Goal: Information Seeking & Learning: Learn about a topic

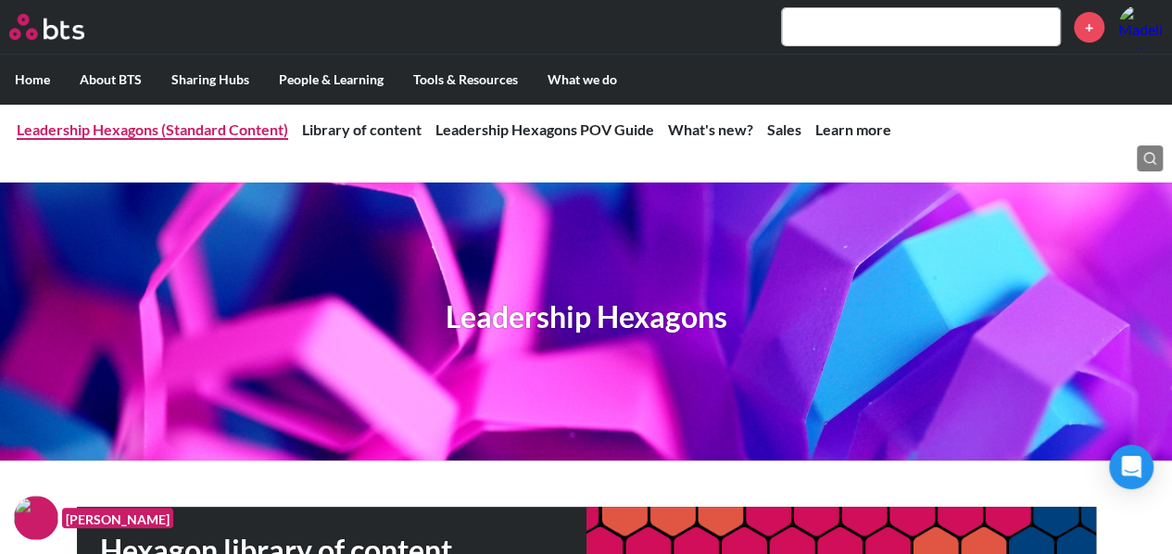
click at [251, 134] on link "Leadership Hexagons (Standard Content)" at bounding box center [153, 129] width 272 height 18
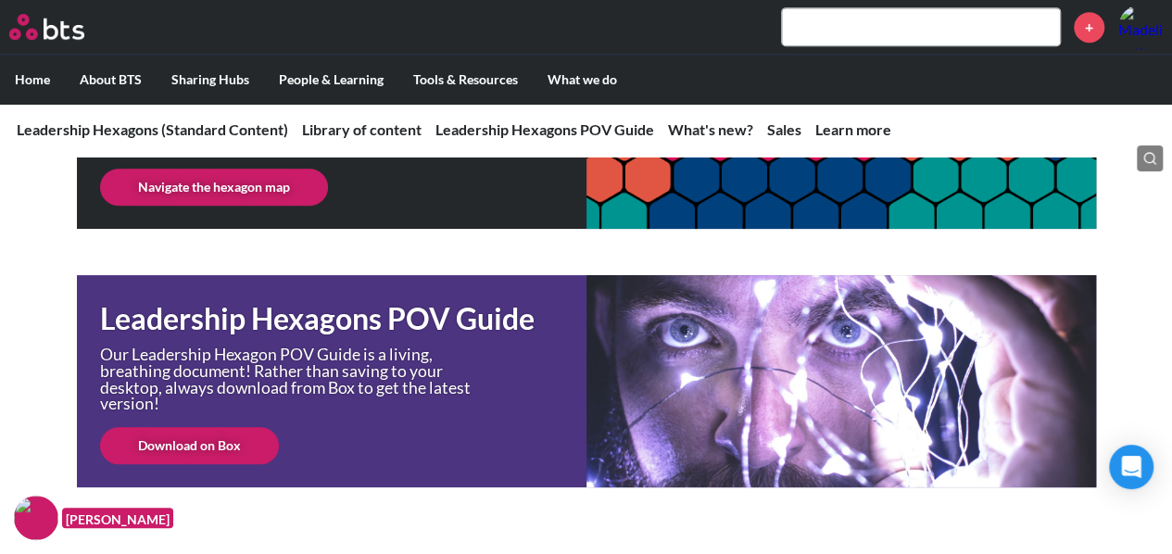
scroll to position [371, 0]
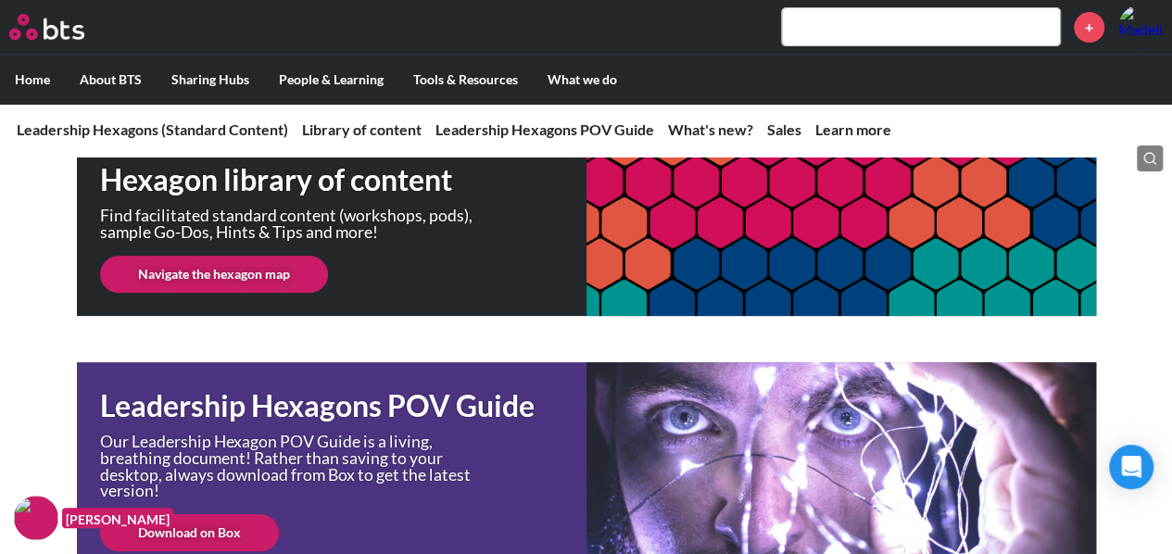
click at [260, 269] on link "Navigate the hexagon map" at bounding box center [214, 274] width 228 height 37
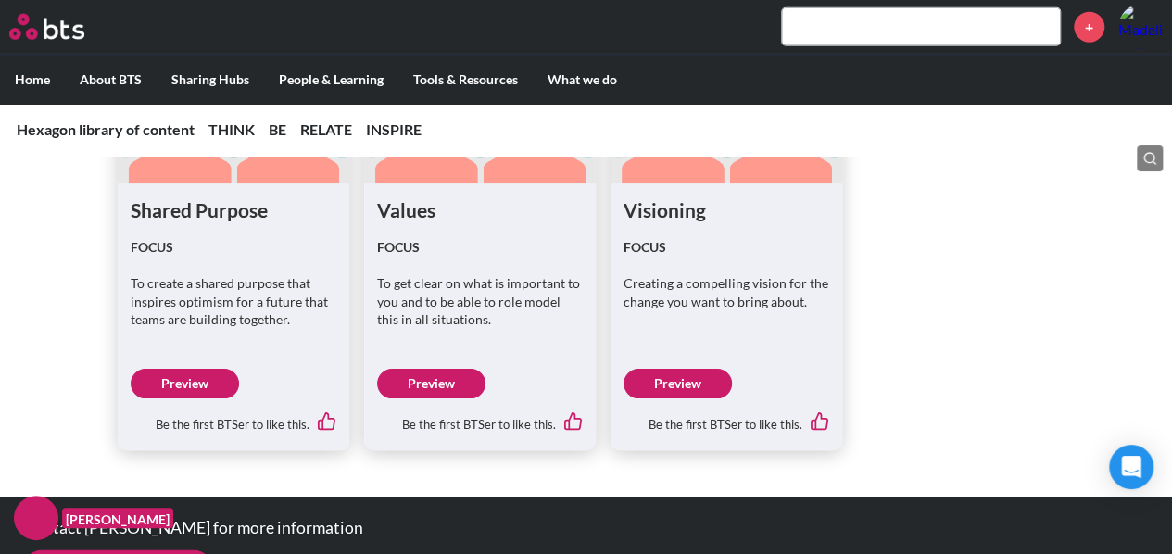
scroll to position [5930, 0]
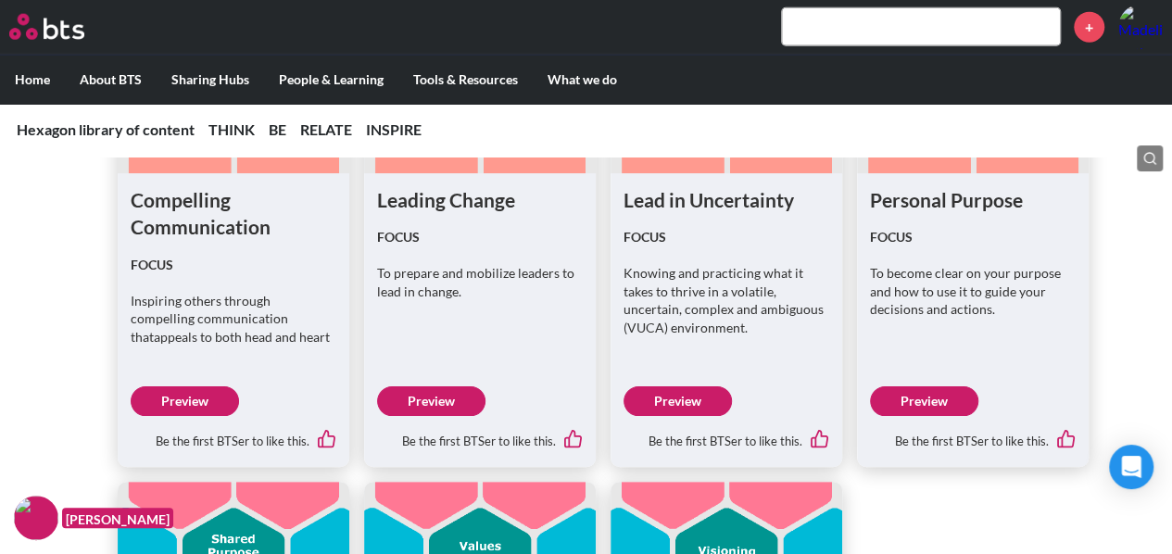
click at [209, 387] on link "Preview" at bounding box center [185, 401] width 108 height 30
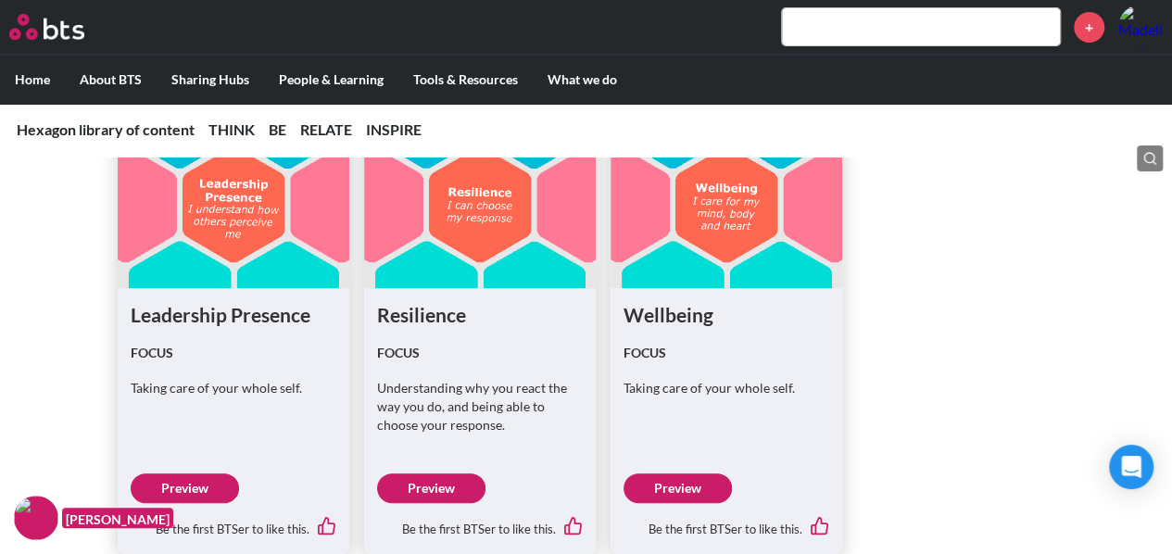
scroll to position [3495, 0]
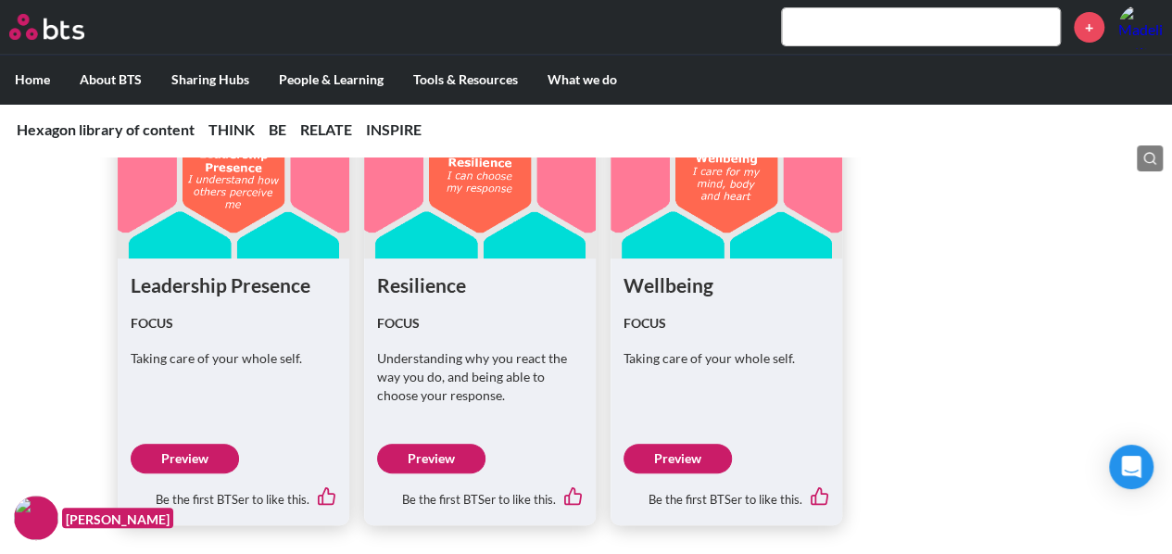
click at [183, 456] on link "Preview" at bounding box center [185, 459] width 108 height 30
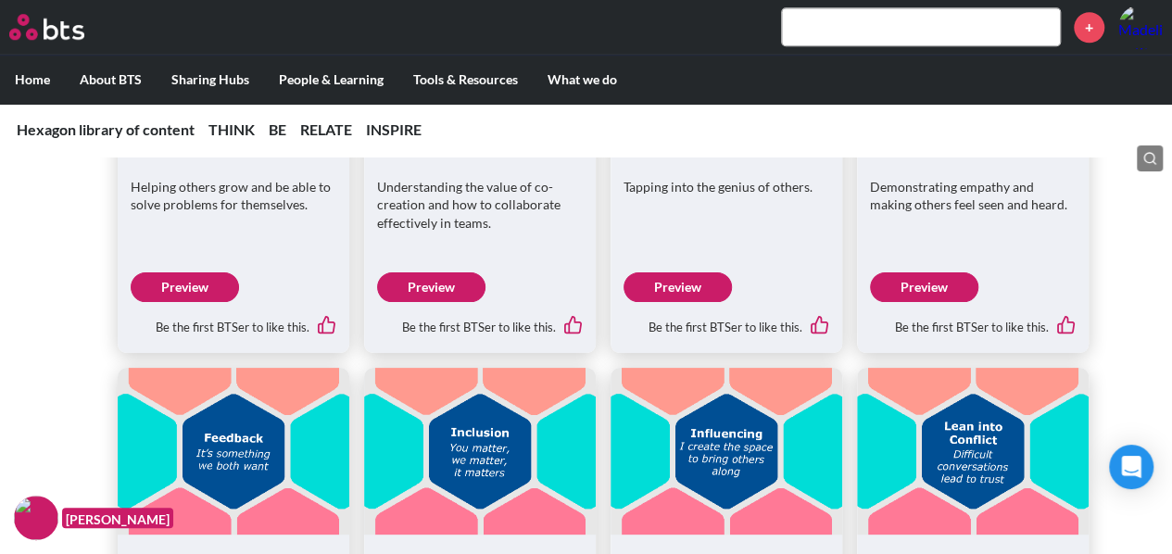
scroll to position [4700, 0]
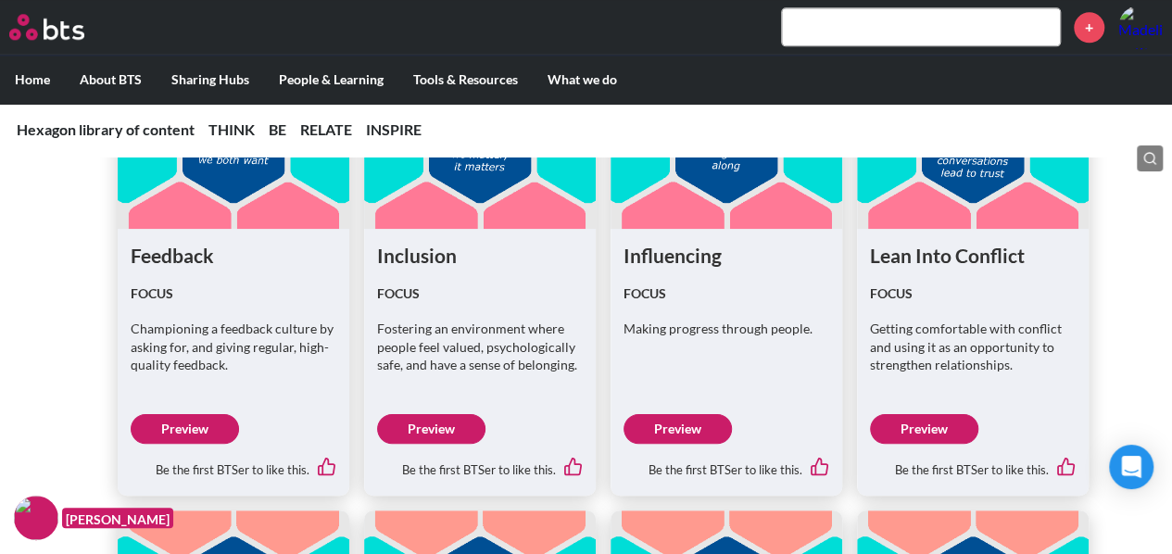
click at [659, 418] on link "Preview" at bounding box center [678, 429] width 108 height 30
